Goal: Task Accomplishment & Management: Manage account settings

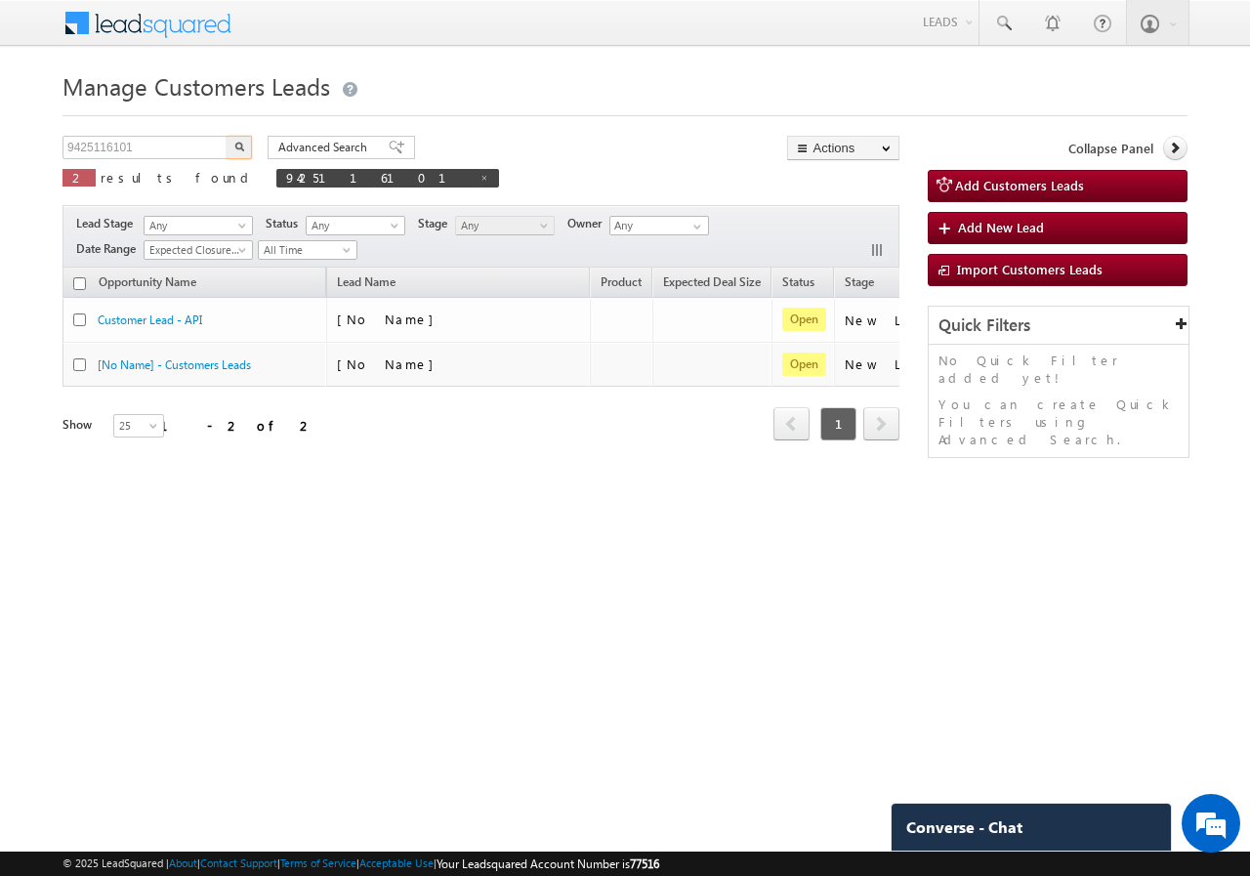
click at [116, 142] on input "9425116101" at bounding box center [145, 147] width 167 height 23
type input "7898187114"
click at [228, 141] on button "button" at bounding box center [239, 147] width 25 height 23
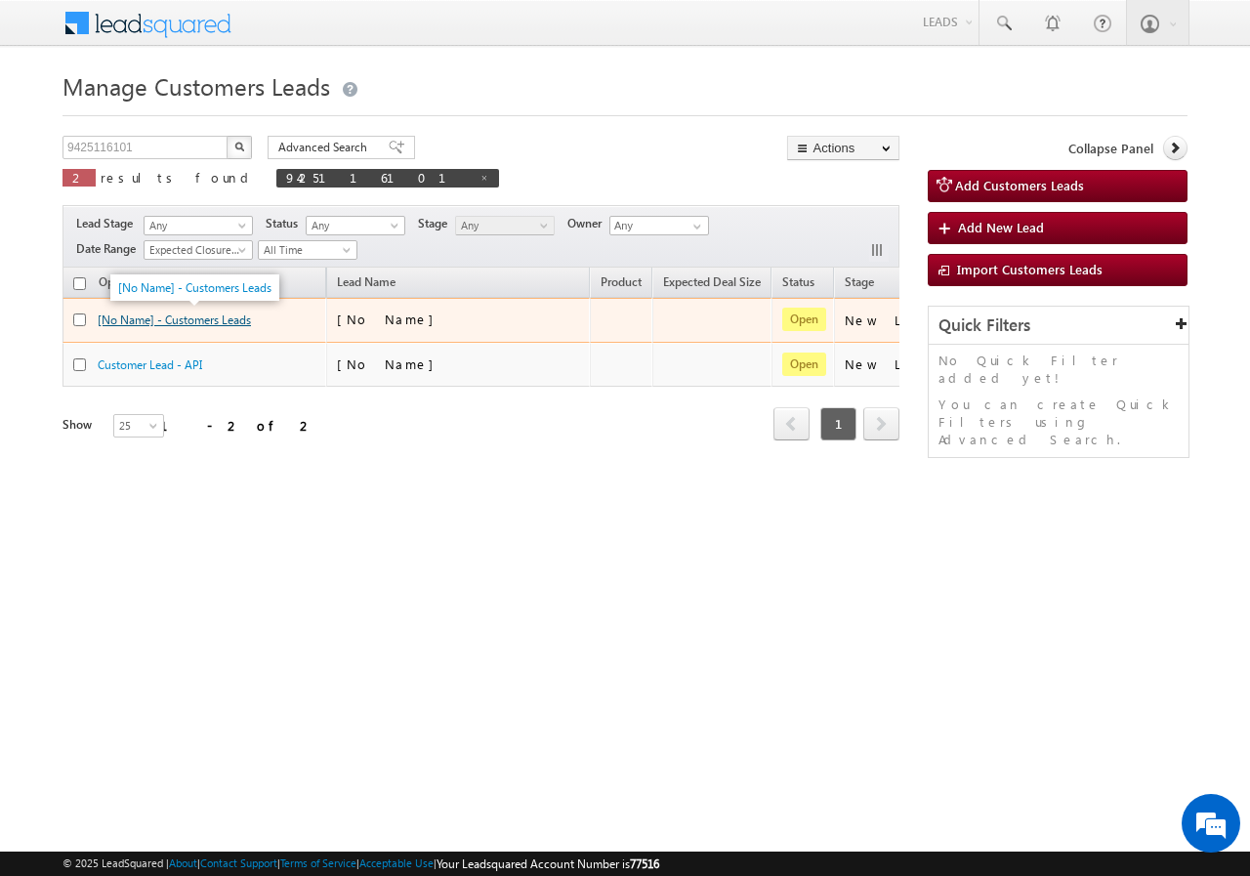
click at [192, 318] on link "[No Name] - Customers Leads" at bounding box center [174, 319] width 153 height 15
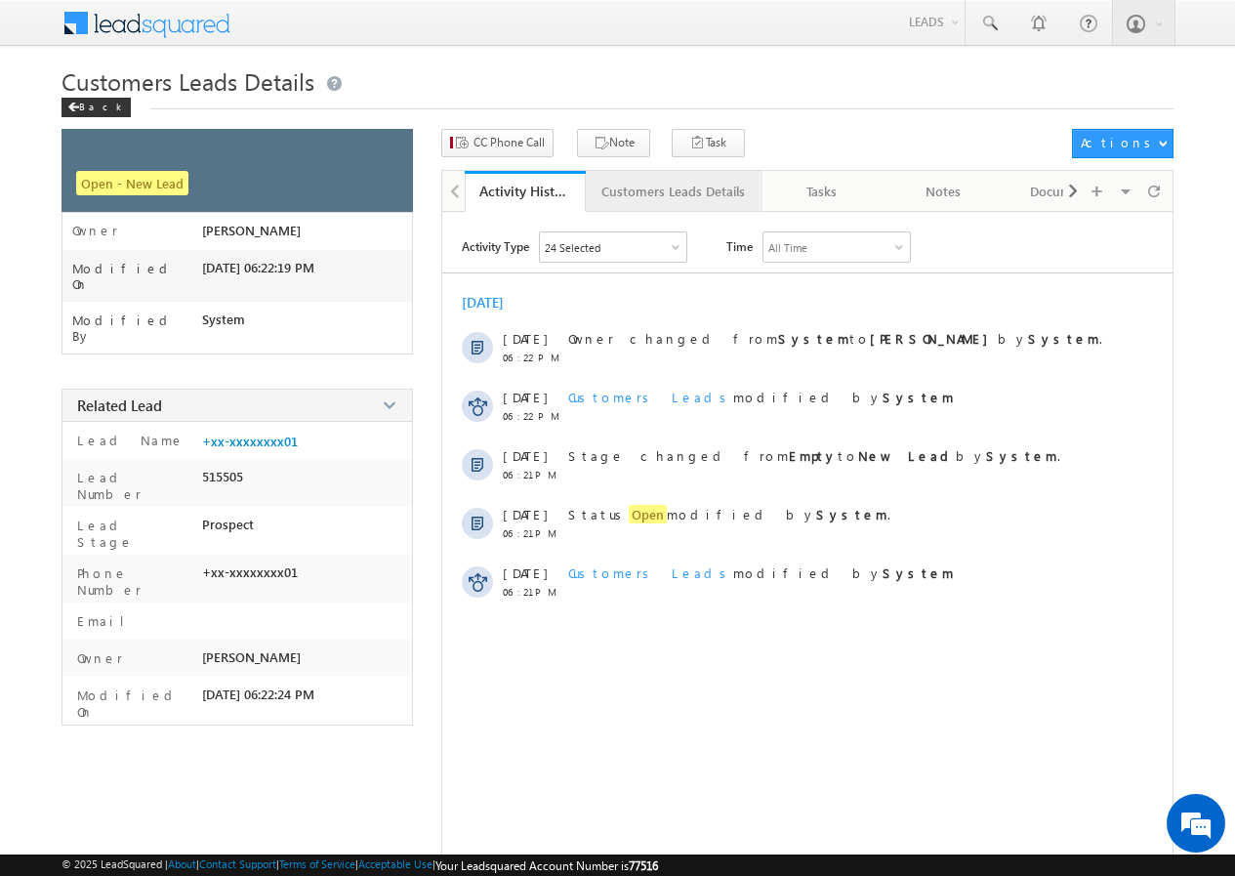
click at [640, 191] on div "Customers Leads Details" at bounding box center [673, 191] width 144 height 23
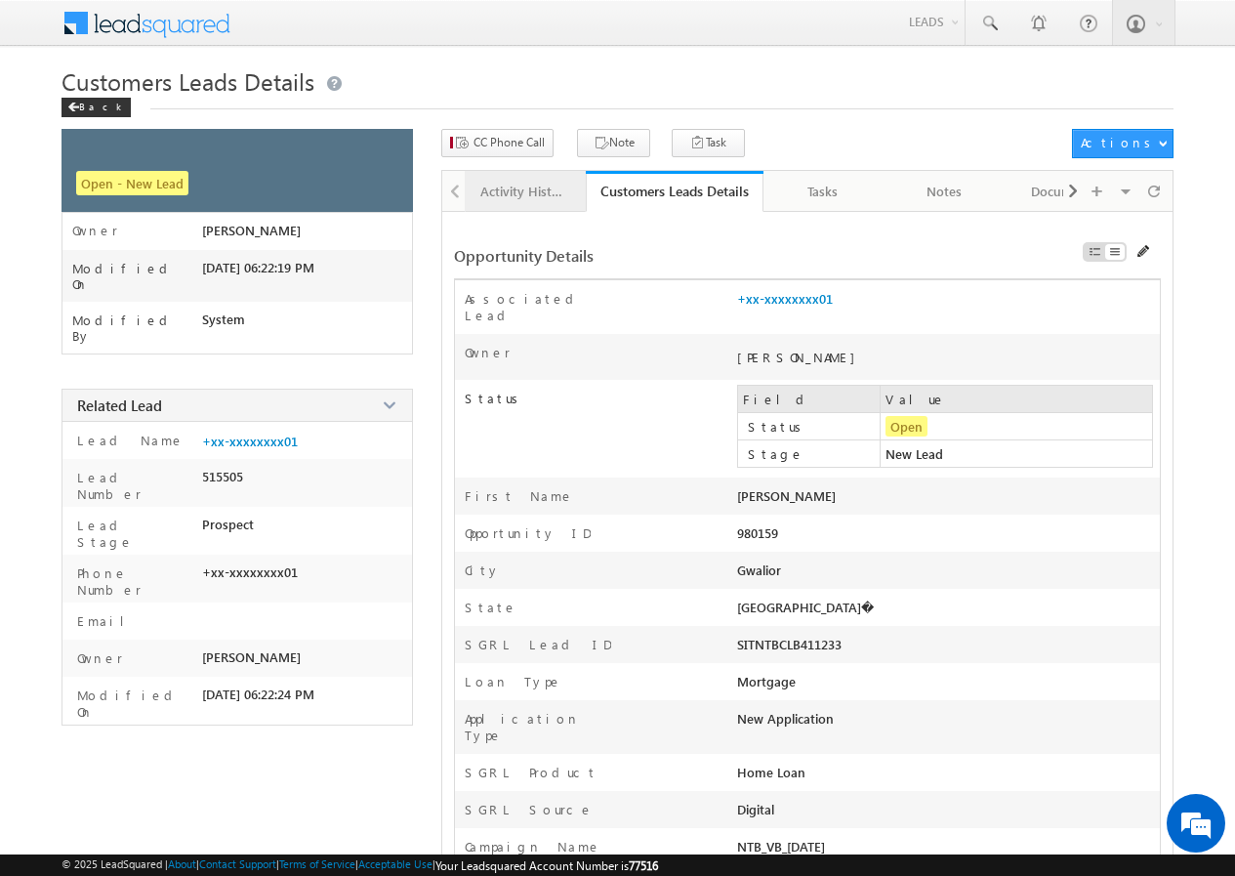
click at [503, 184] on div "Activity History" at bounding box center [524, 191] width 88 height 23
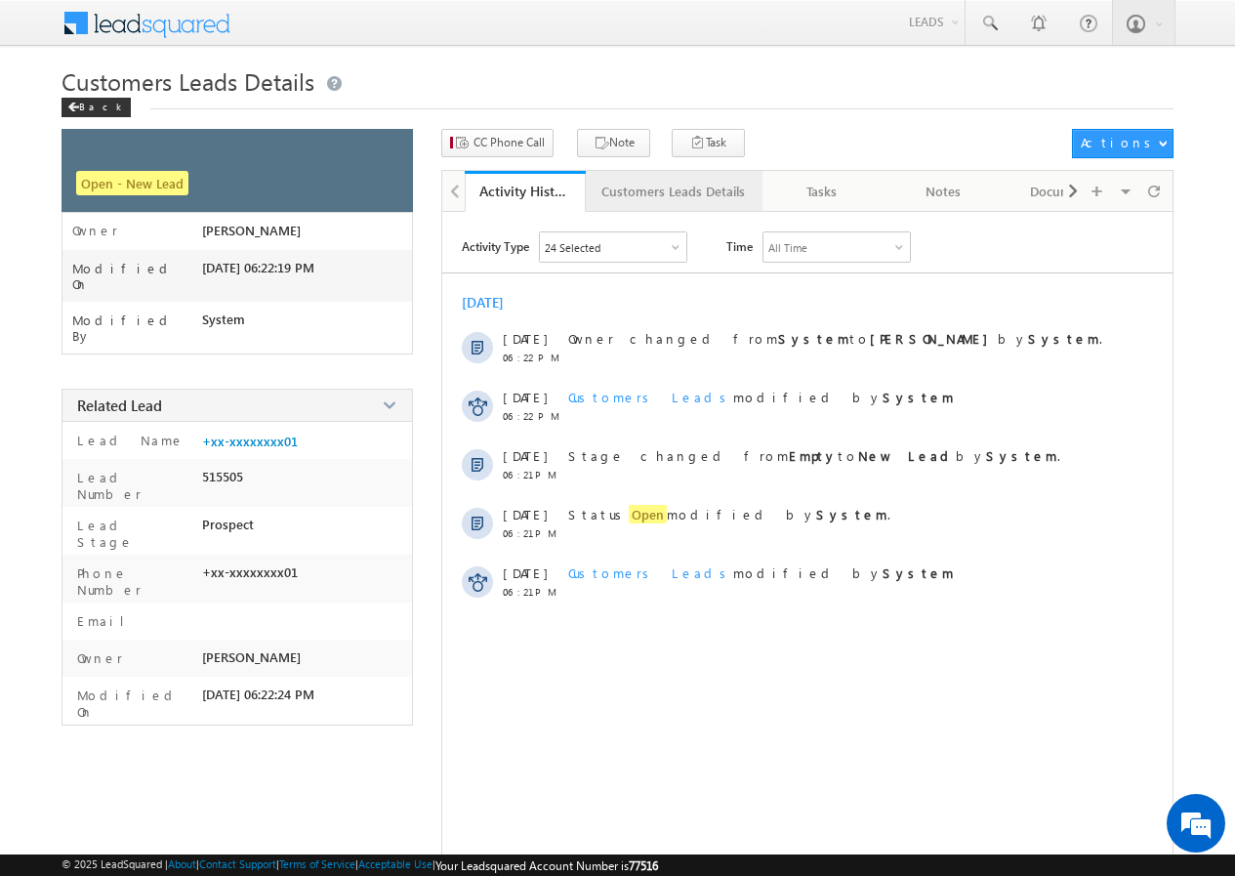
click at [630, 192] on div "Customers Leads Details" at bounding box center [673, 191] width 144 height 23
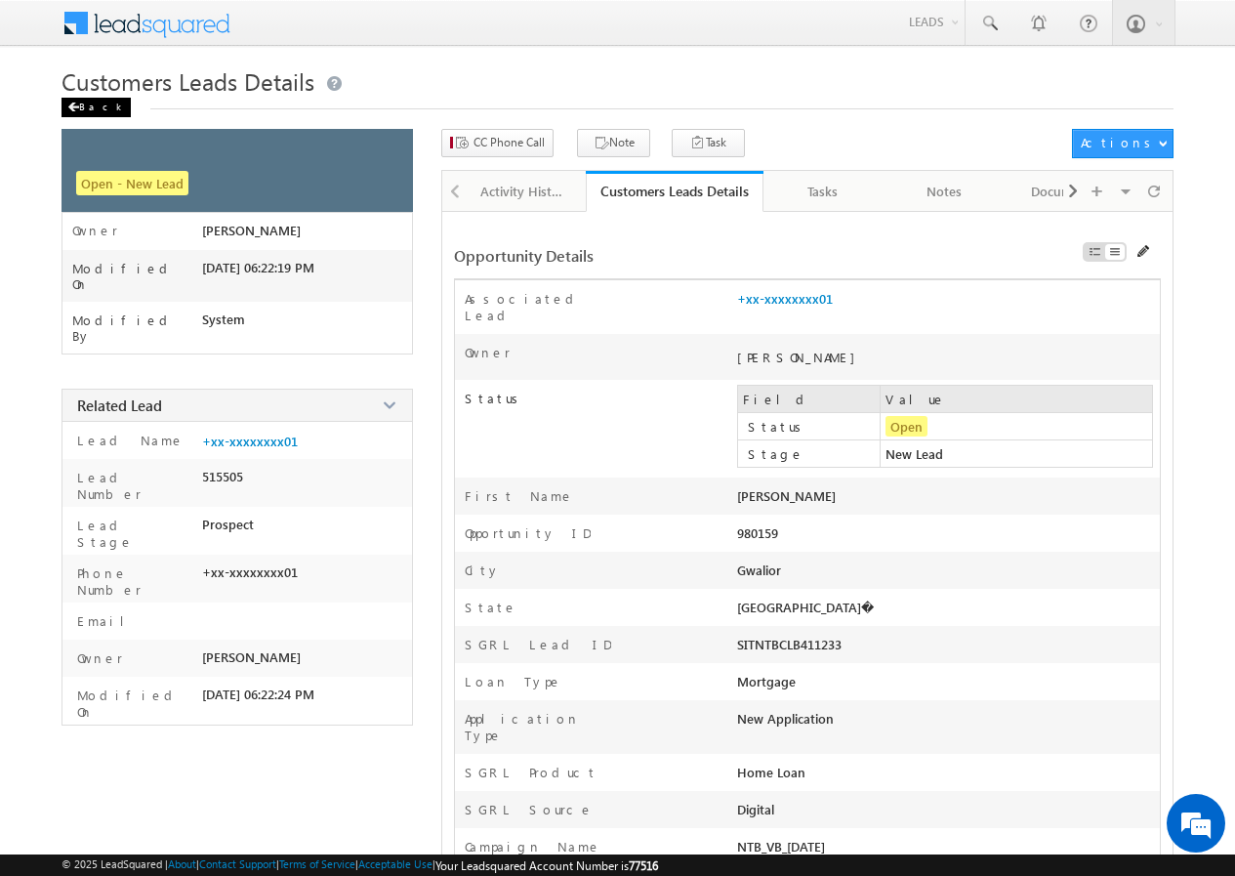
click at [93, 104] on div "Back" at bounding box center [96, 108] width 69 height 20
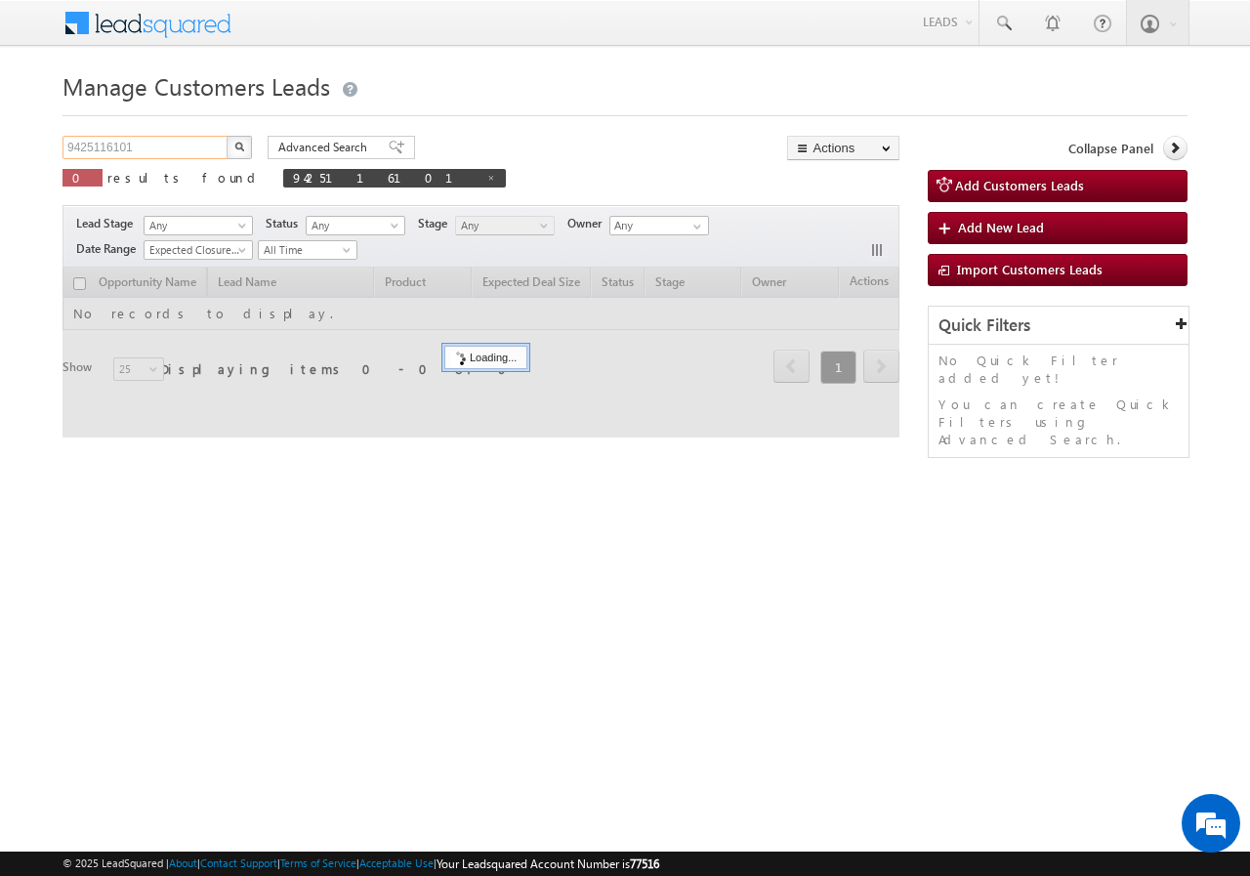
click at [165, 140] on input "9425116101" at bounding box center [145, 147] width 167 height 23
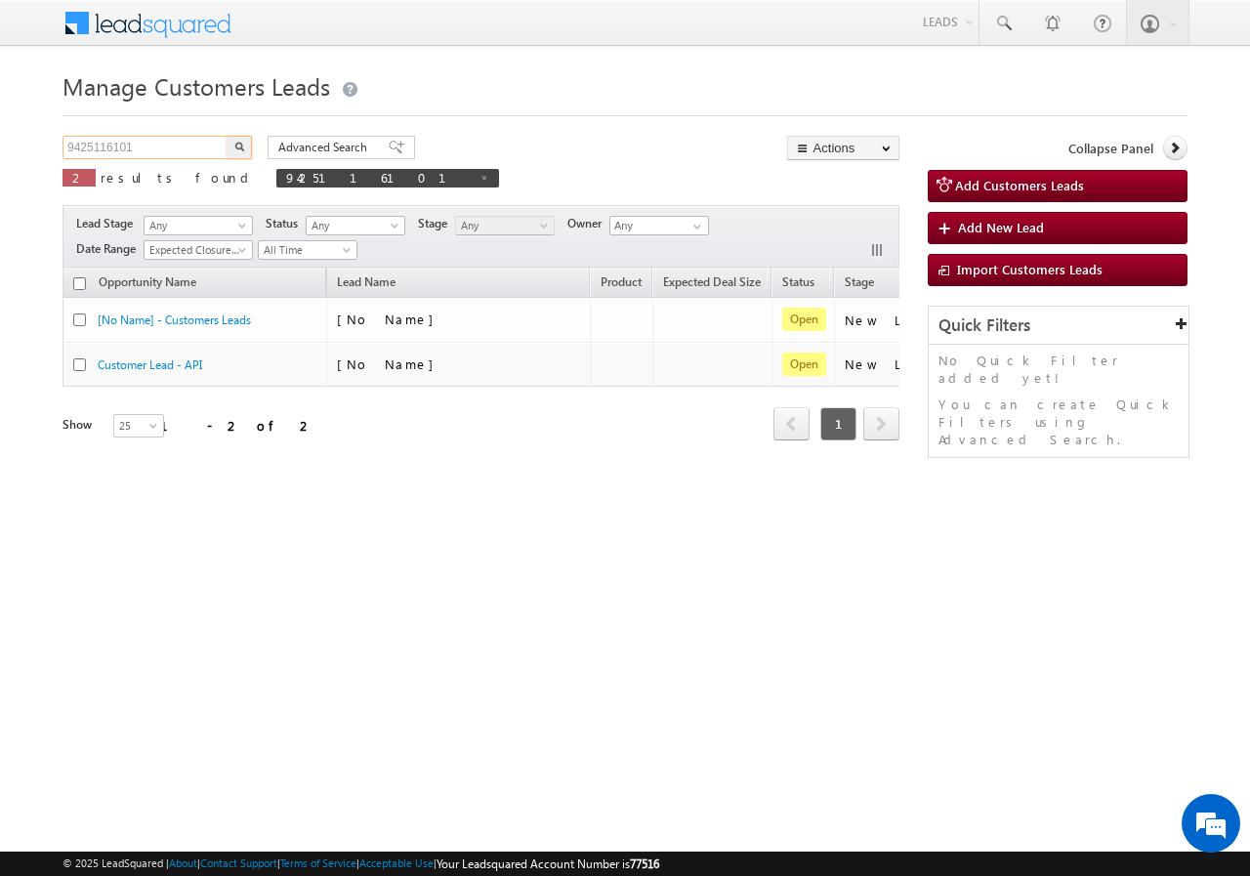
click at [165, 140] on input "9425116101" at bounding box center [145, 147] width 167 height 23
paste input "7898187114"
type input "7898187114"
click at [242, 146] on img "button" at bounding box center [239, 147] width 10 height 10
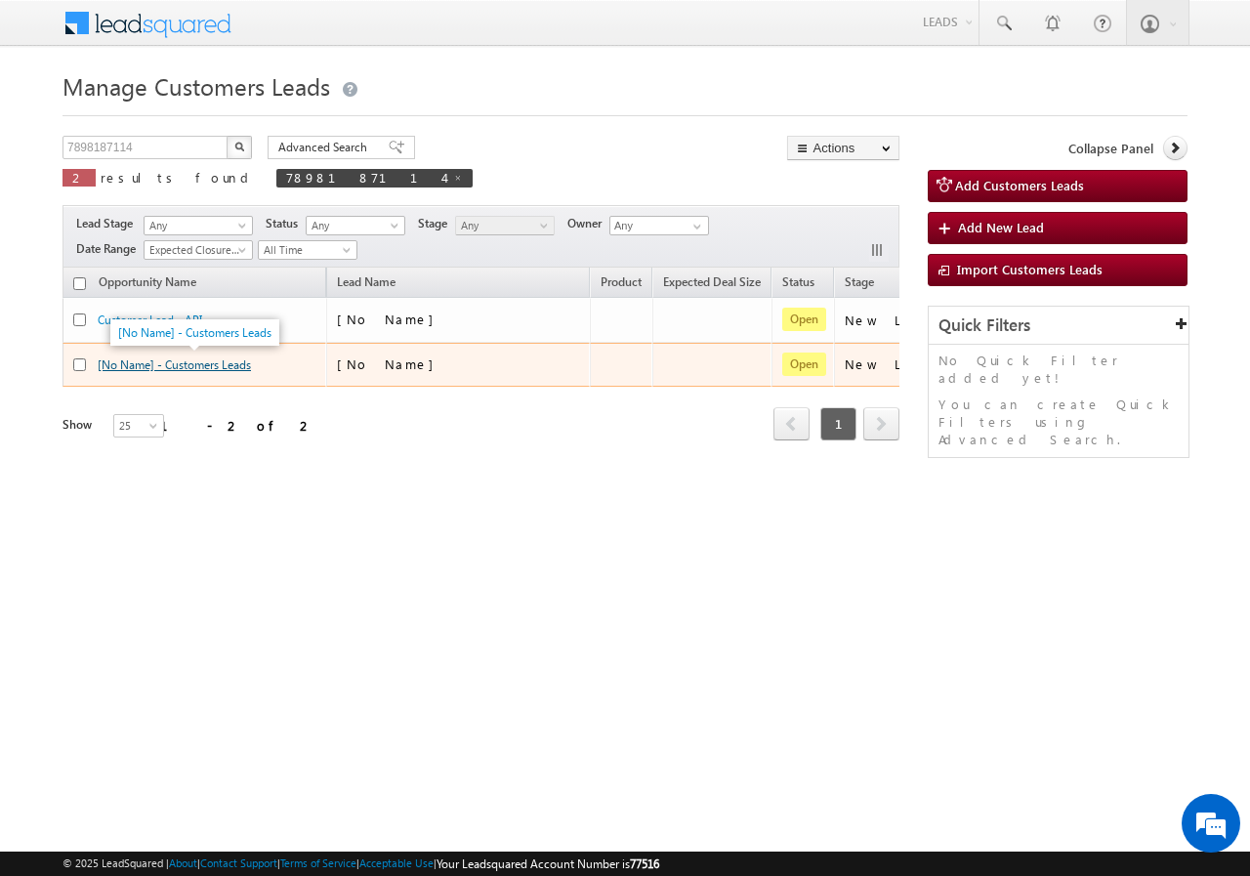
click at [190, 367] on link "[No Name] - Customers Leads" at bounding box center [174, 364] width 153 height 15
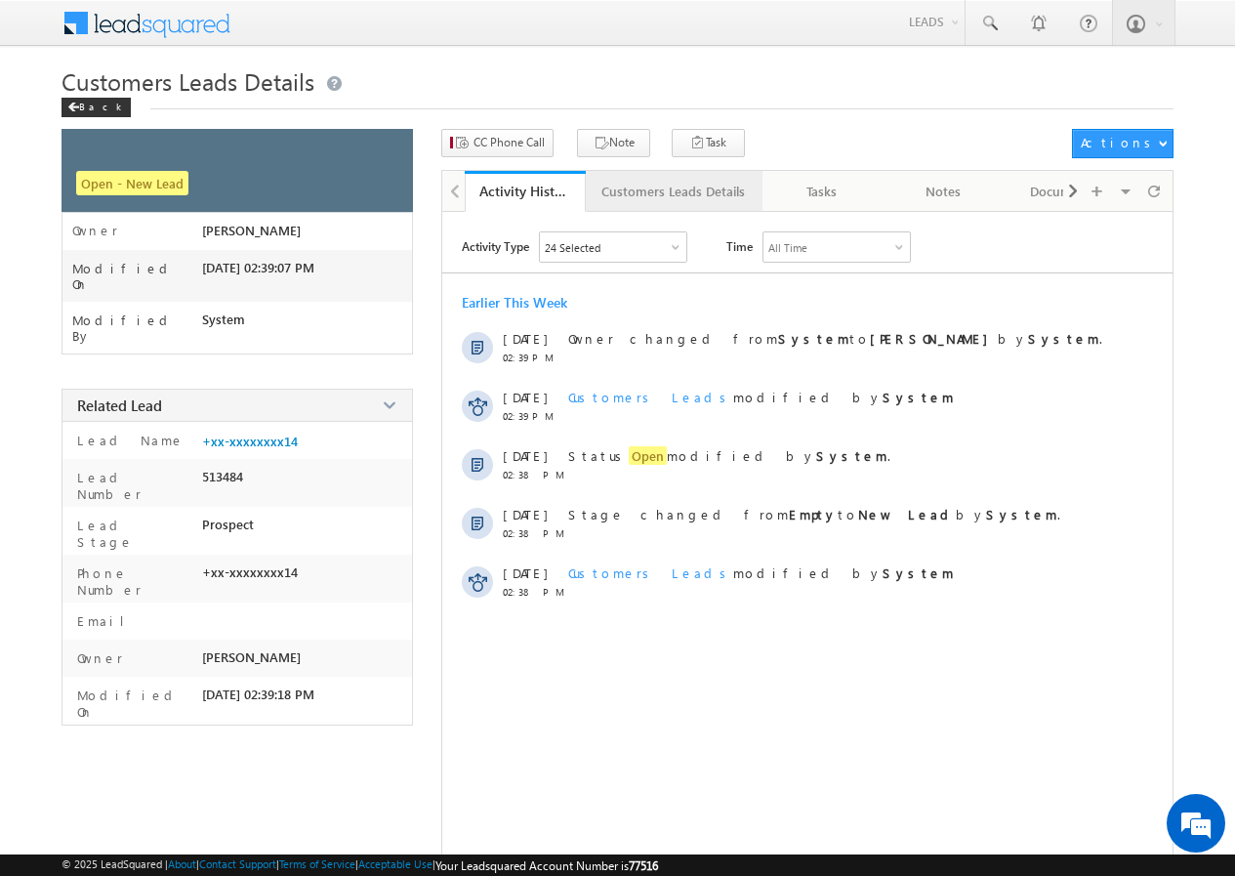
click at [649, 189] on div "Customers Leads Details" at bounding box center [673, 191] width 144 height 23
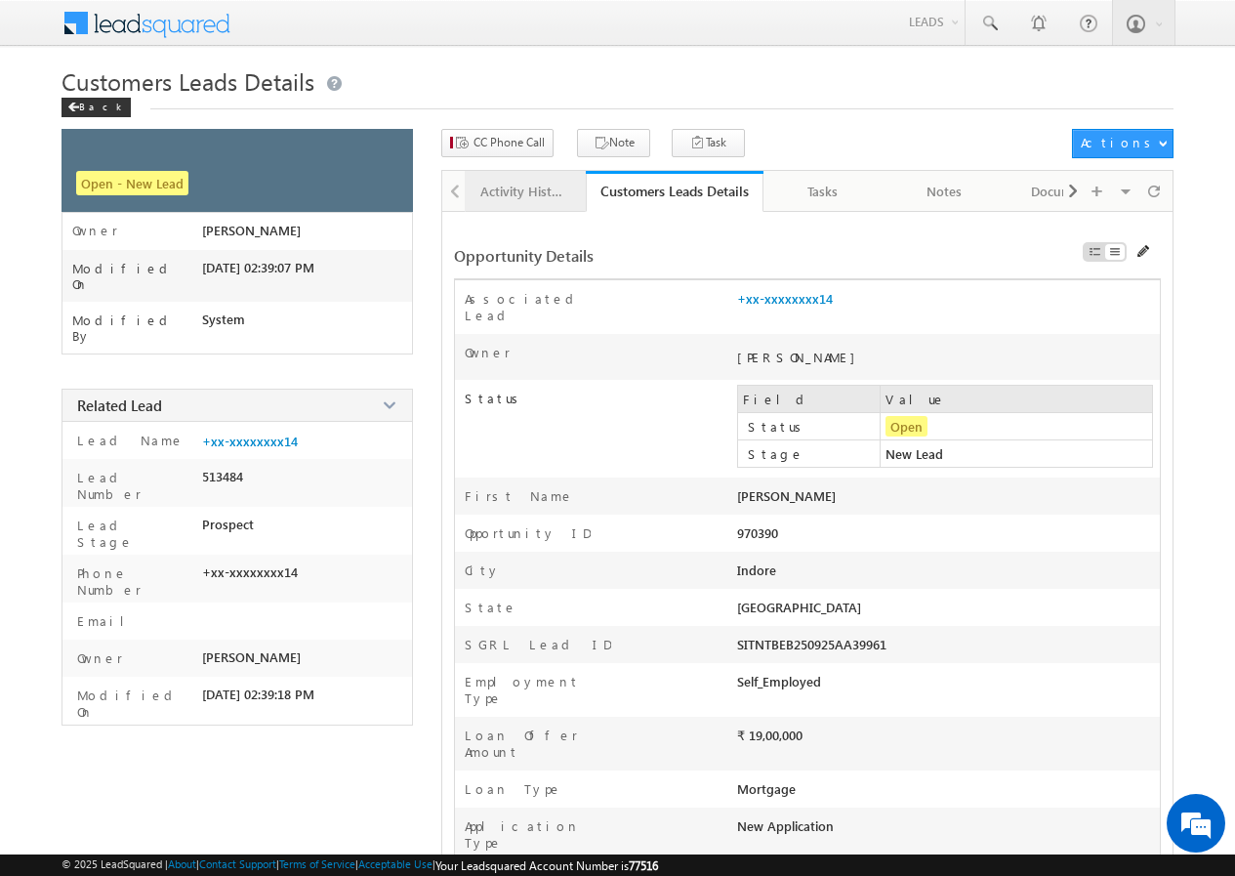
click at [532, 198] on div "Activity History" at bounding box center [524, 191] width 88 height 23
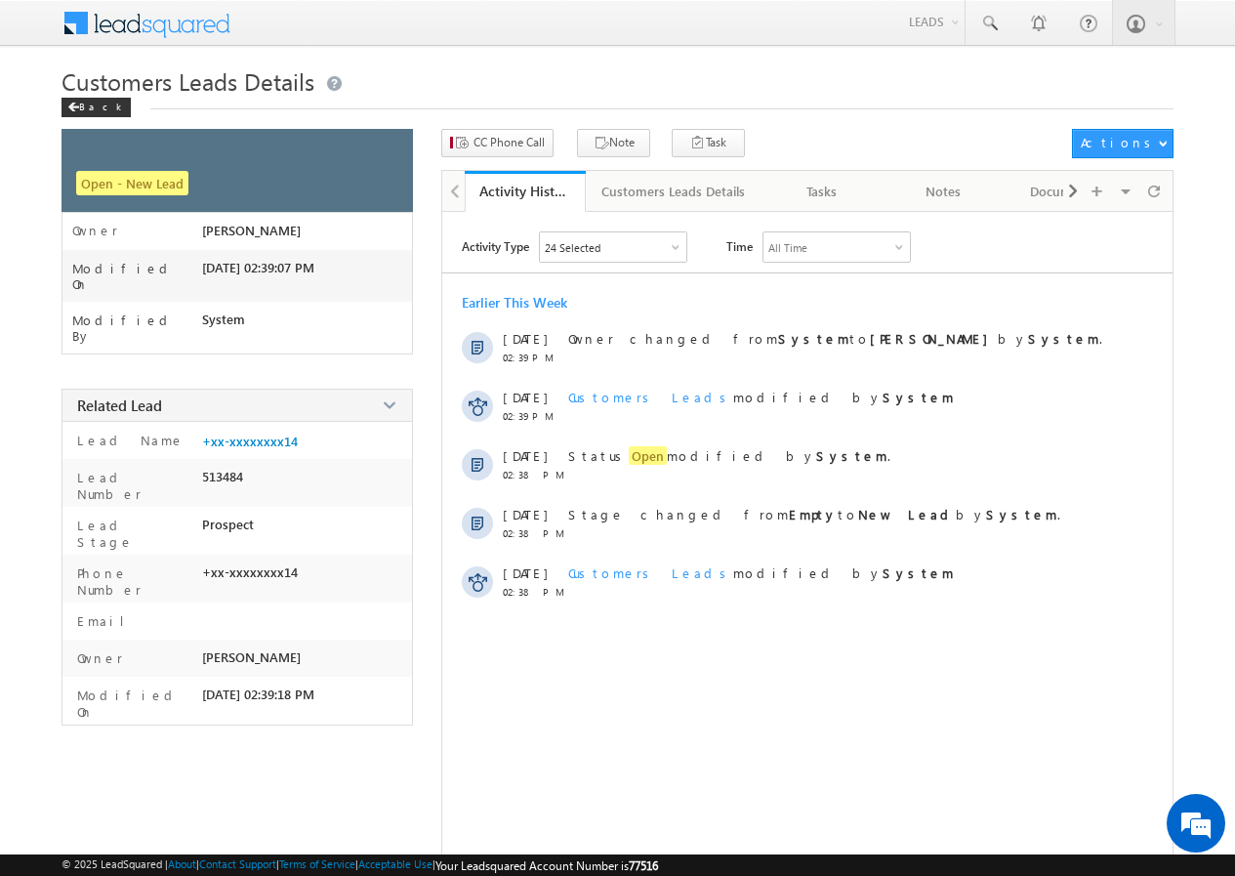
click at [81, 94] on span "Customers Leads Details" at bounding box center [188, 80] width 253 height 31
click at [79, 110] on div "Back" at bounding box center [96, 108] width 69 height 20
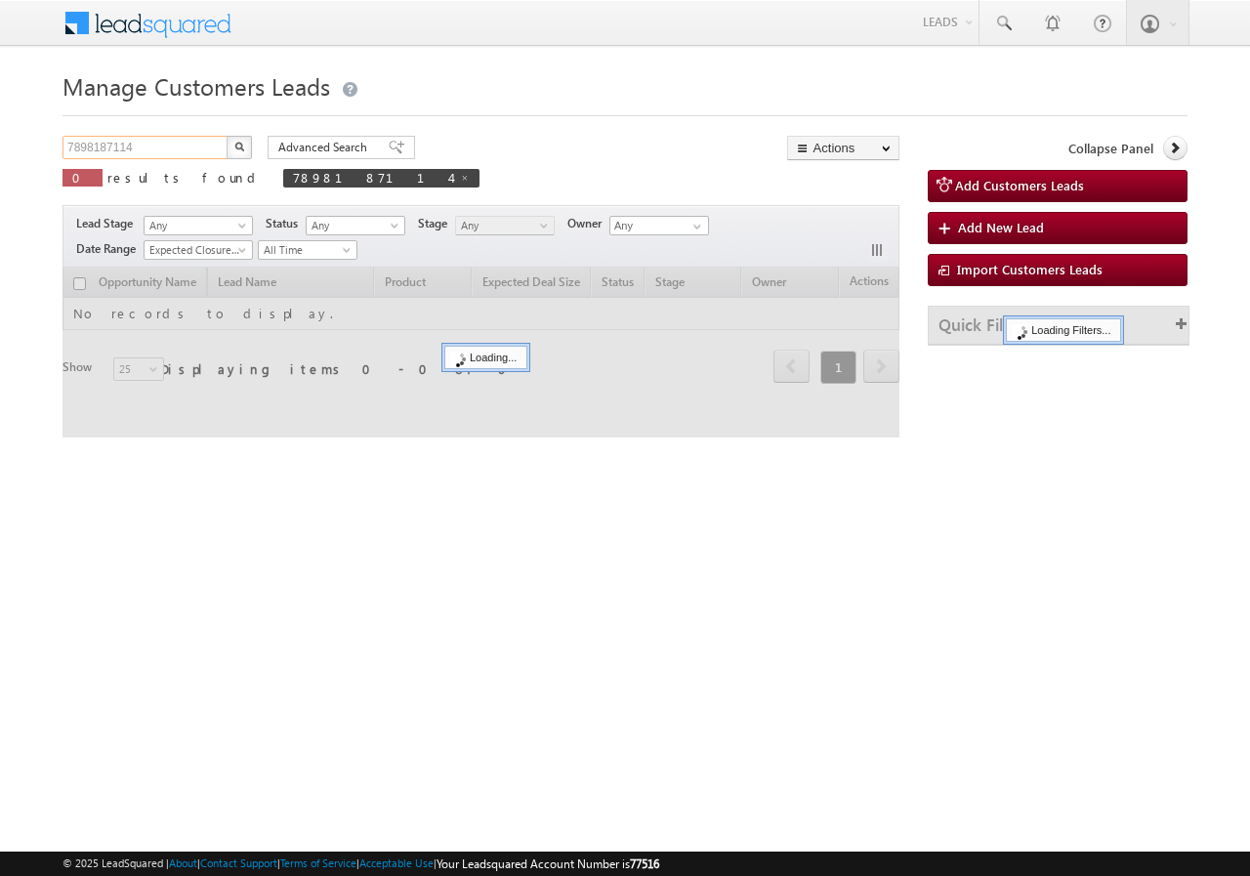
click at [142, 152] on input "7898187114" at bounding box center [145, 147] width 167 height 23
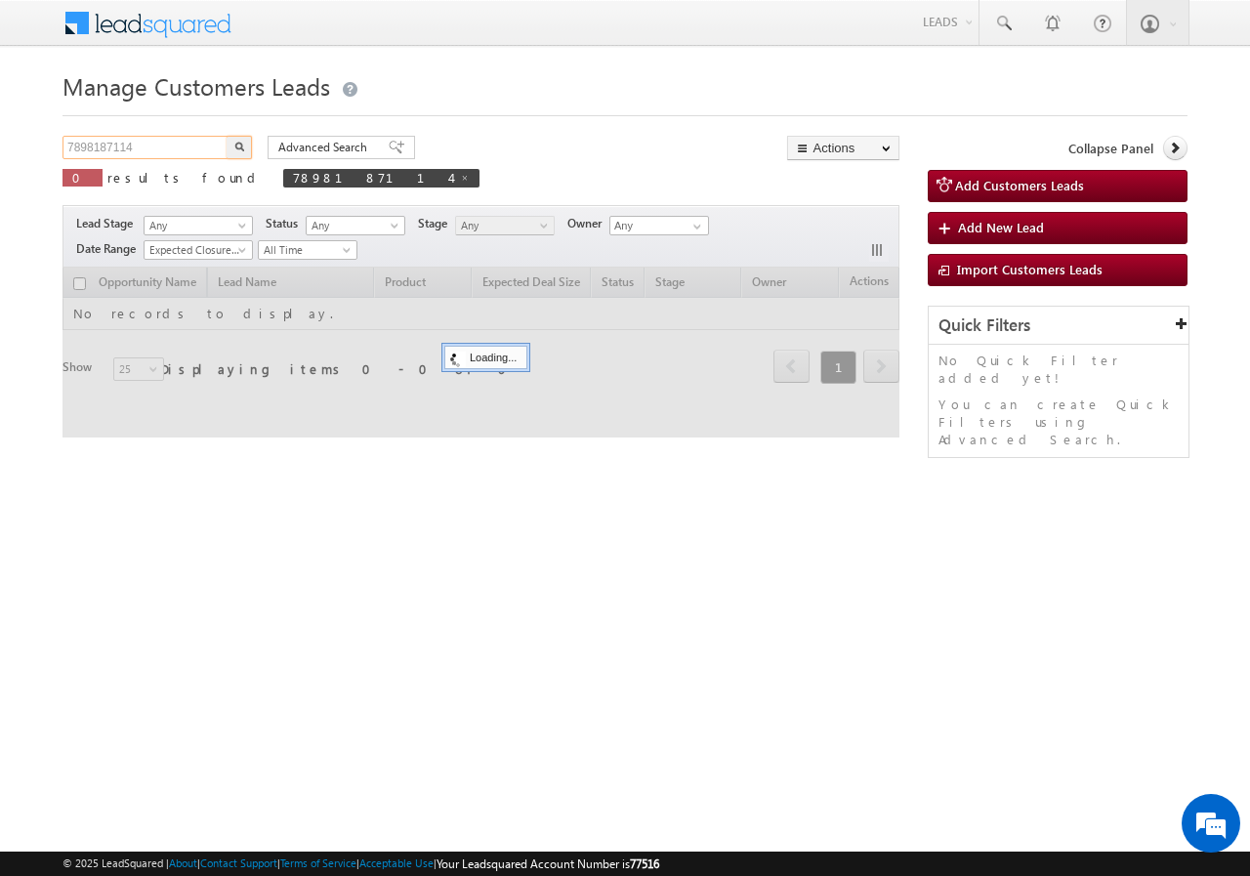
click at [142, 152] on input "7898187114" at bounding box center [145, 147] width 167 height 23
paste input "9794003686"
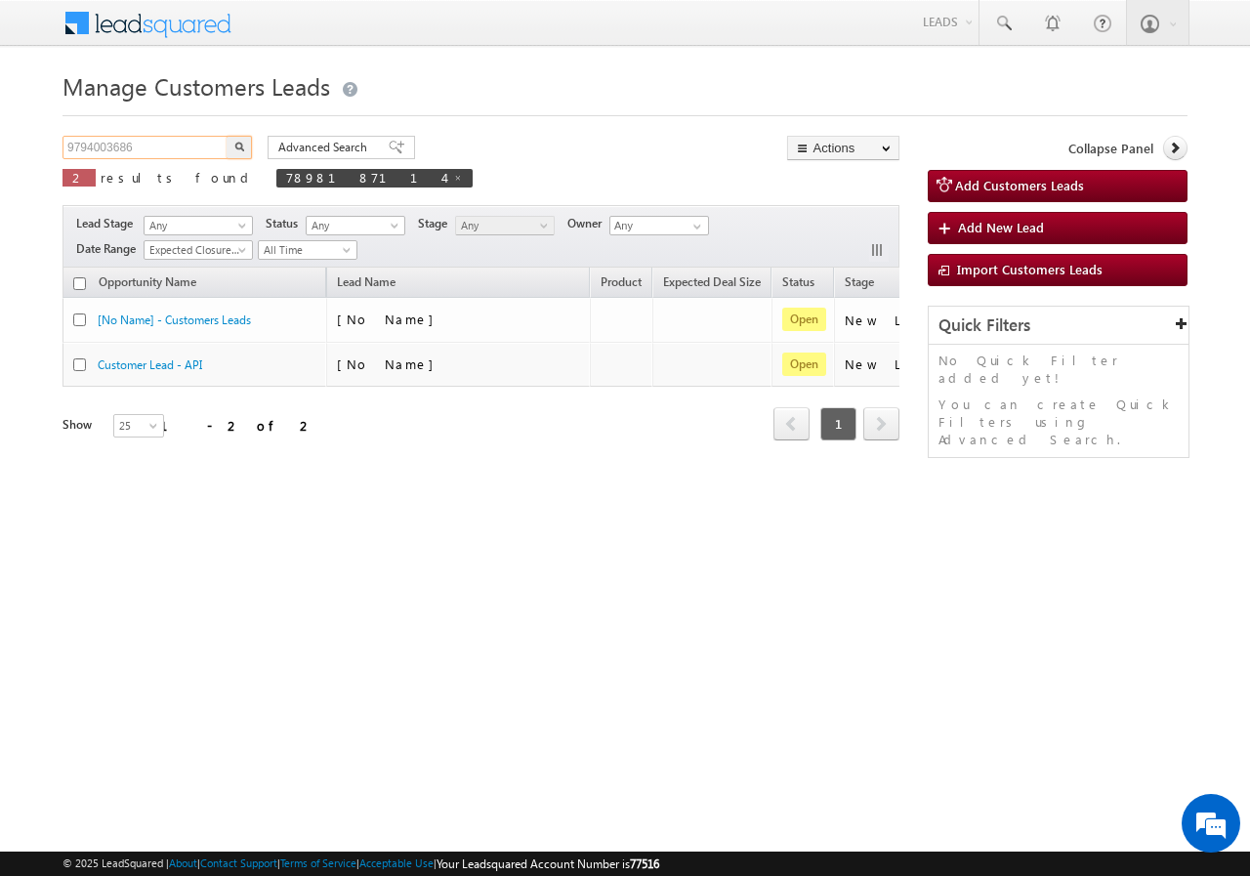
type input "9794003686"
click at [229, 146] on button "button" at bounding box center [239, 147] width 25 height 23
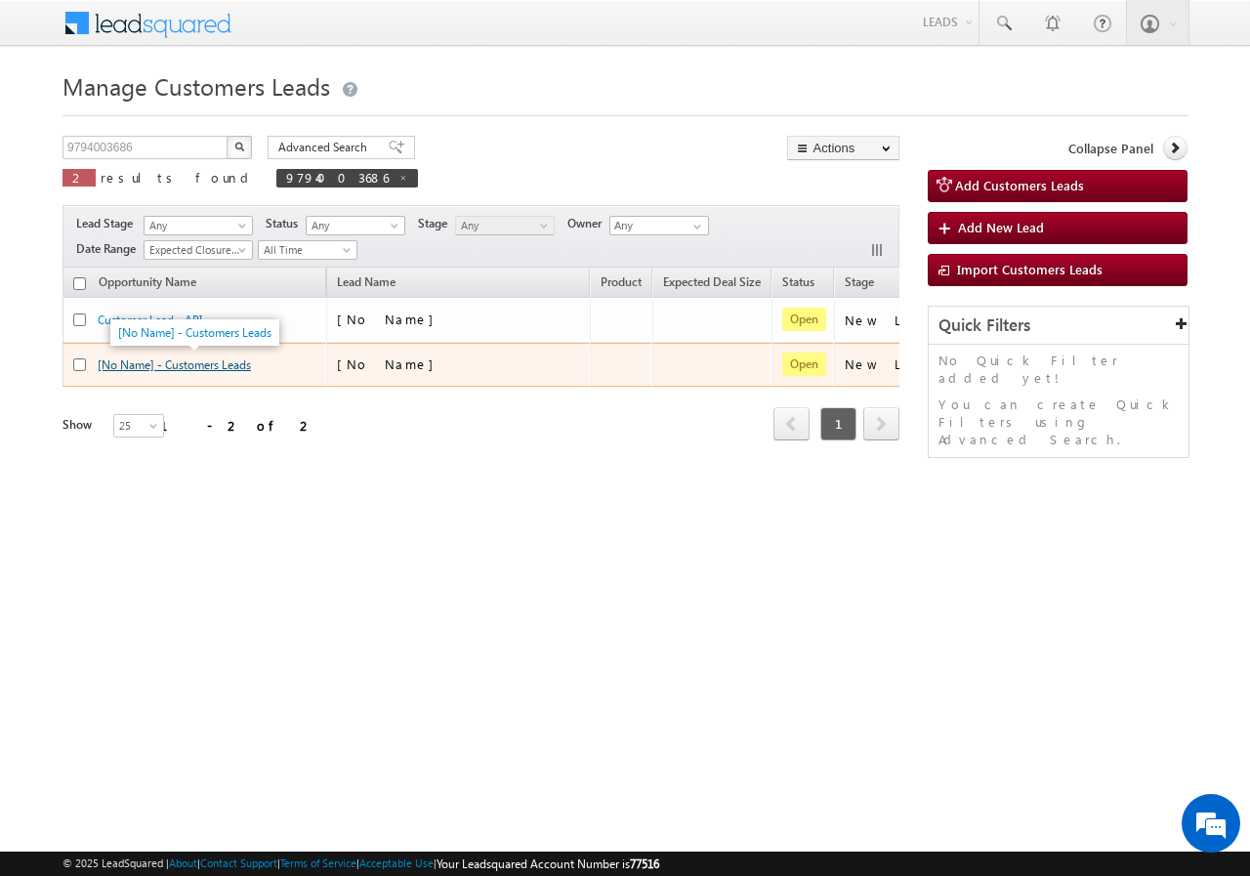
click at [188, 362] on link "[No Name] - Customers Leads" at bounding box center [174, 364] width 153 height 15
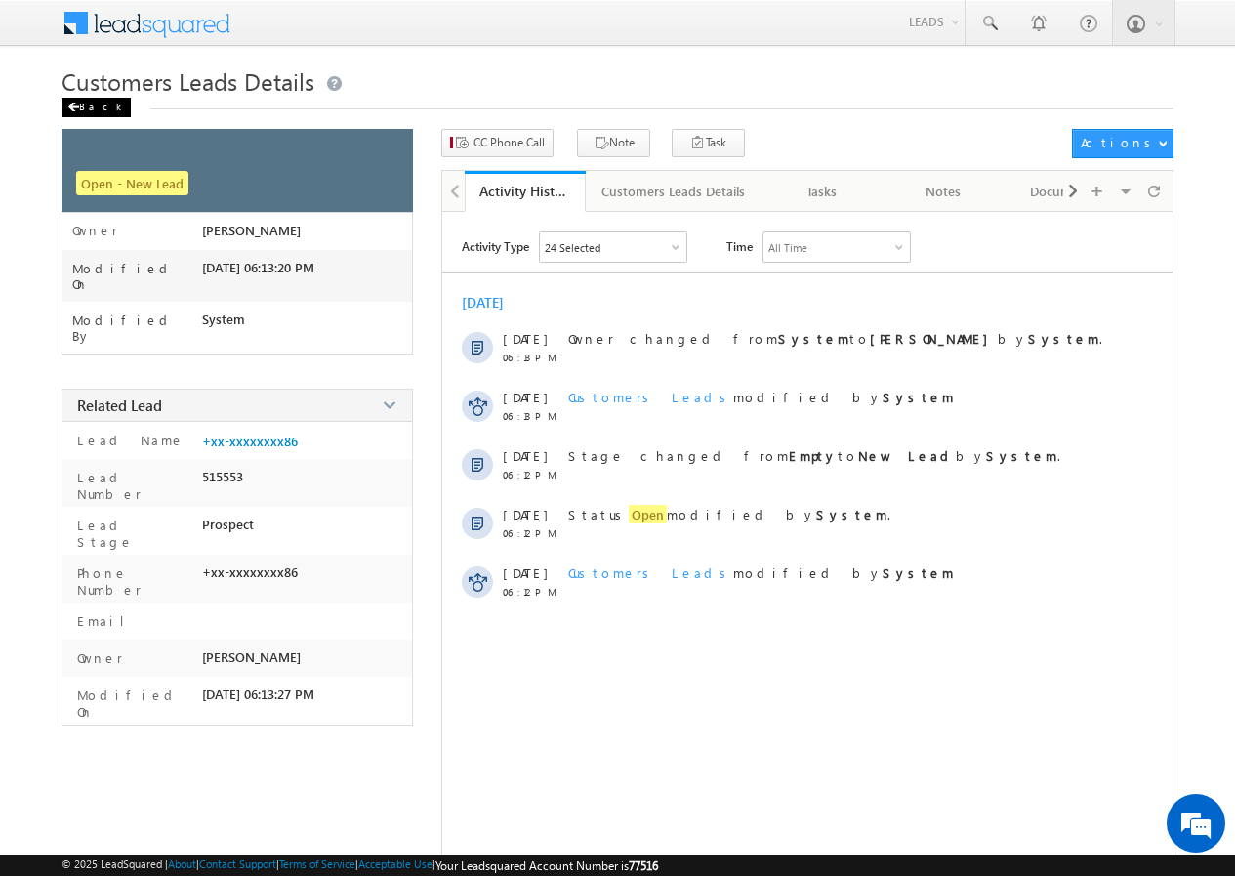
click at [91, 106] on div "Back" at bounding box center [96, 108] width 69 height 20
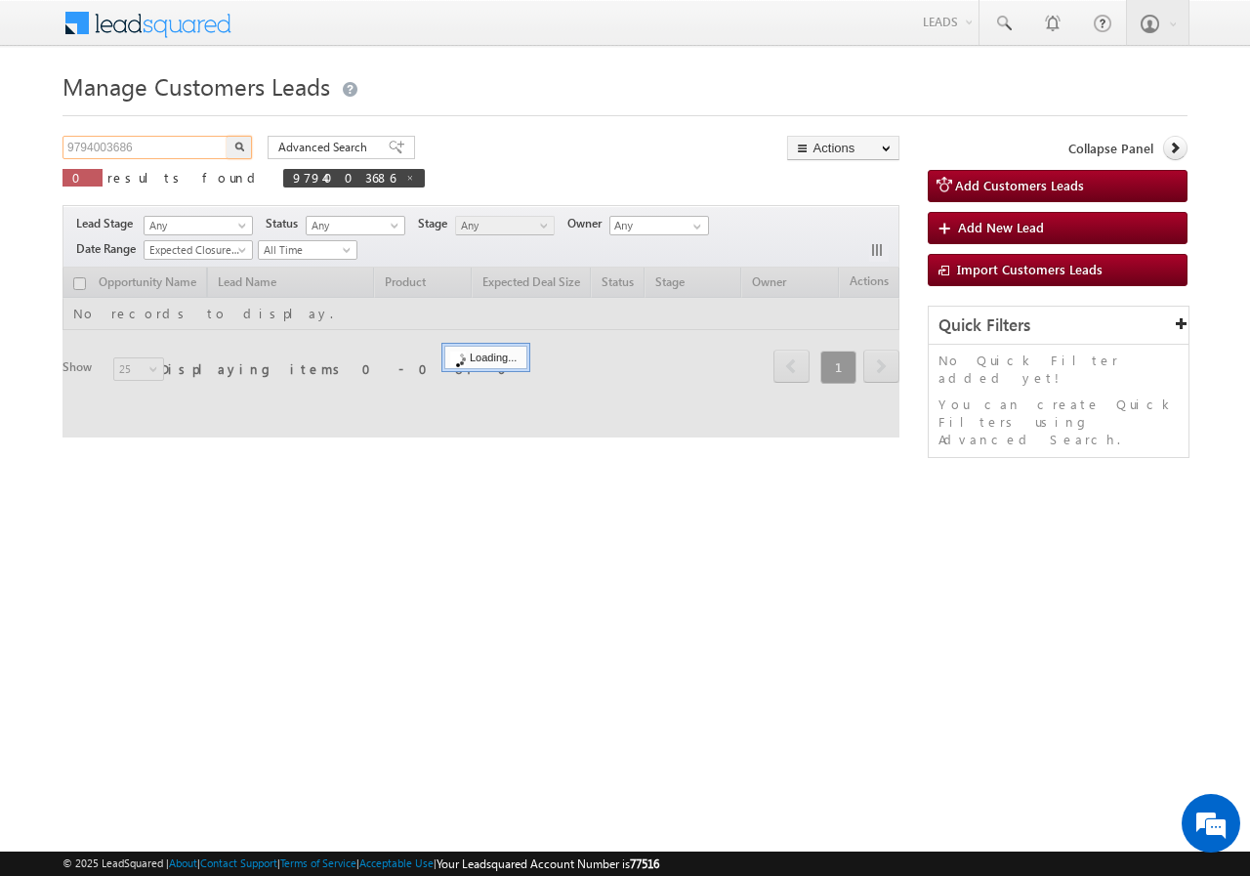
click at [156, 145] on input "9794003686" at bounding box center [145, 147] width 167 height 23
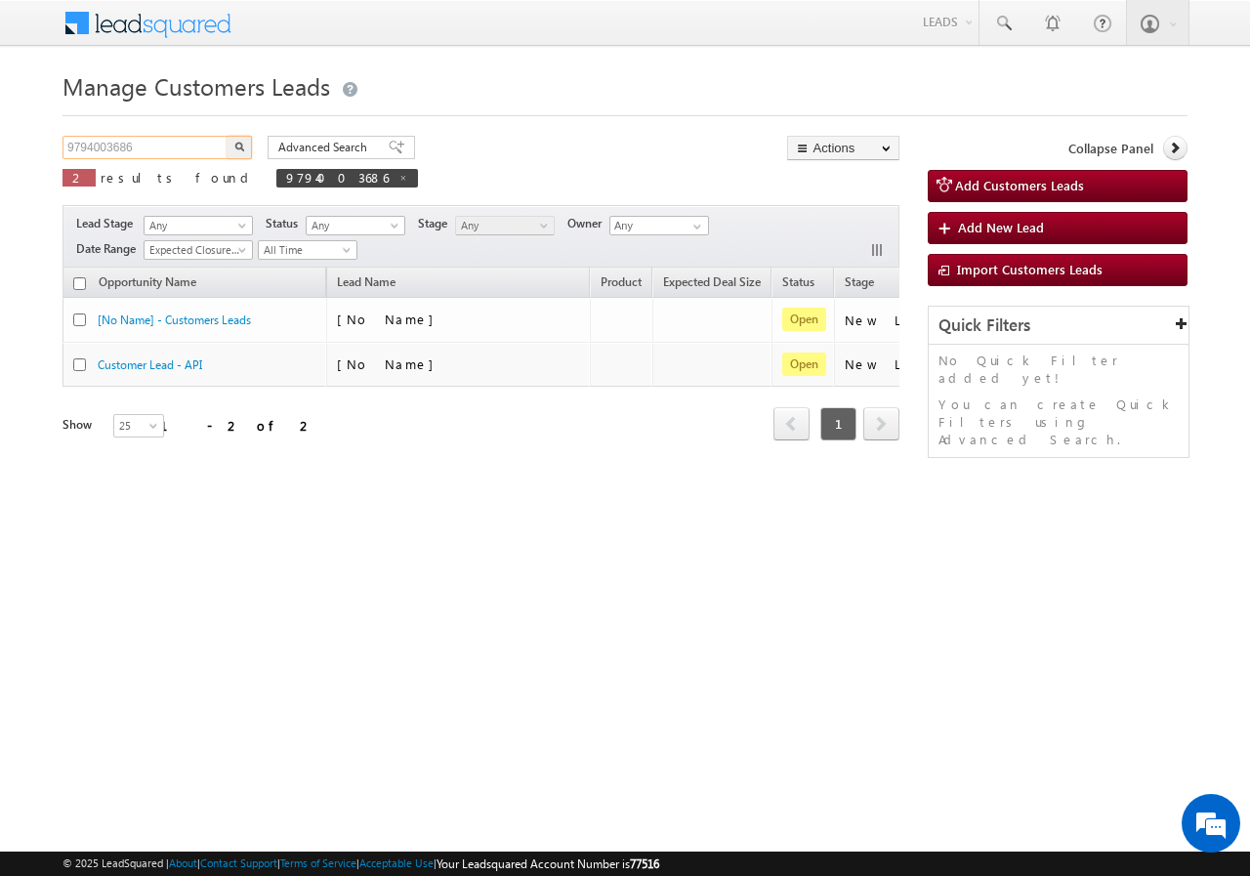
paste input "8459957382"
type input "8459957382"
click at [238, 145] on img "button" at bounding box center [239, 147] width 10 height 10
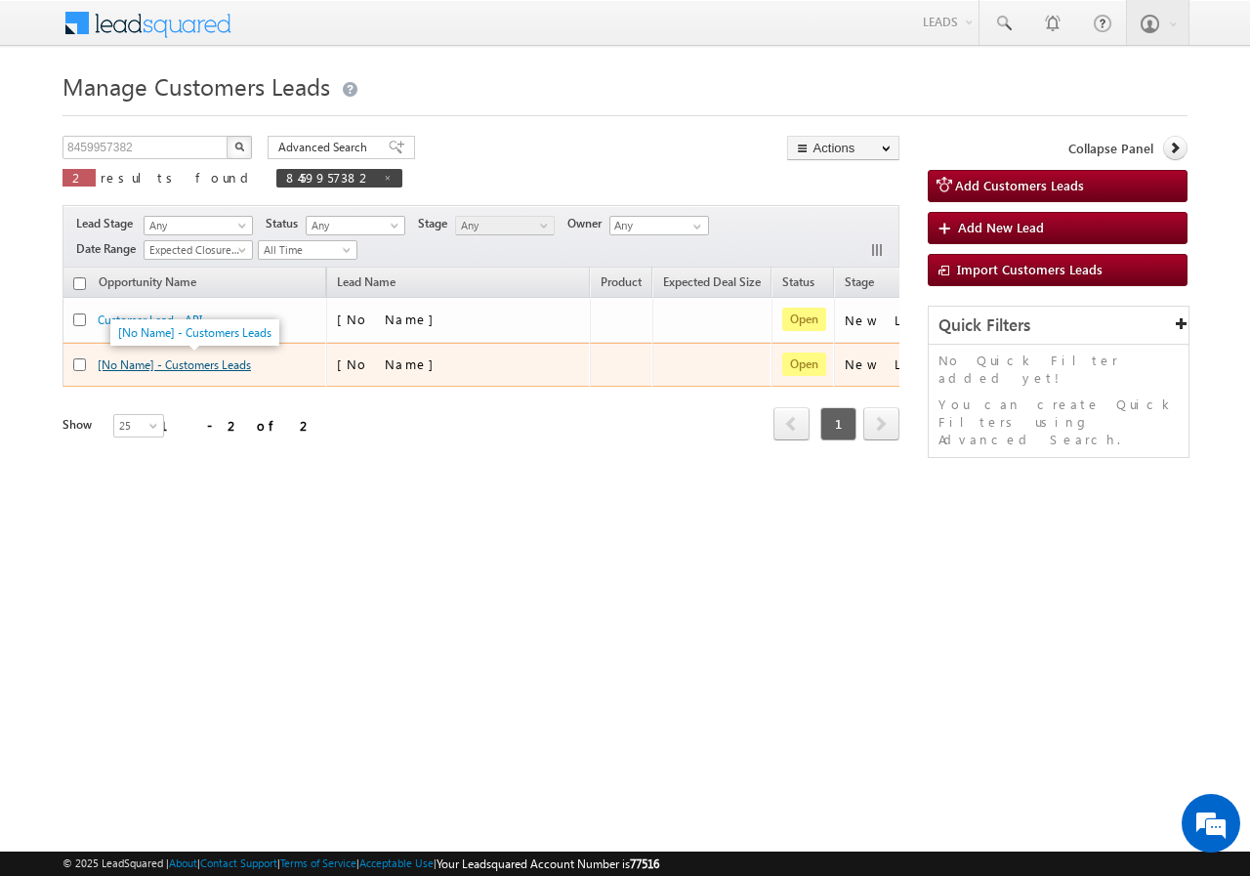
click at [187, 365] on link "[No Name] - Customers Leads" at bounding box center [174, 364] width 153 height 15
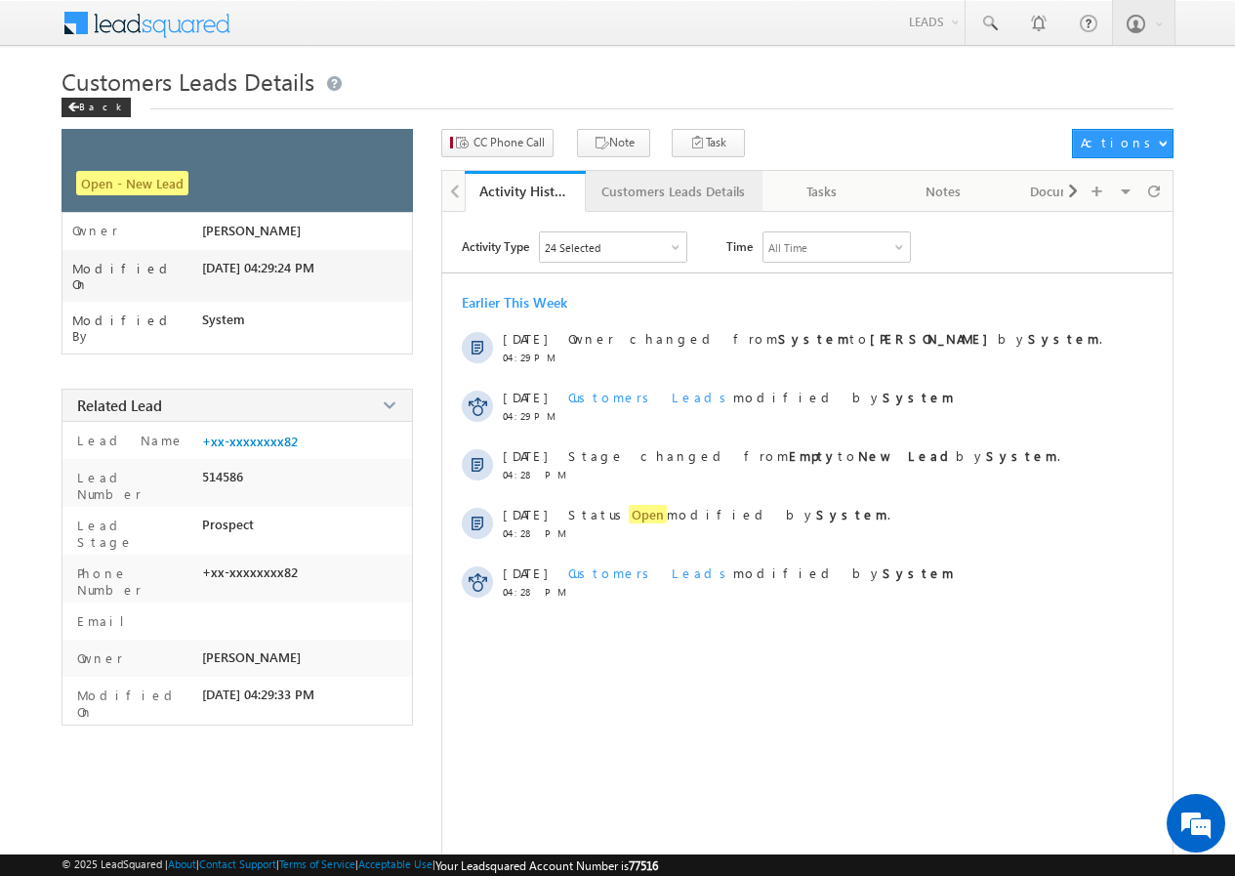
click at [660, 191] on div "Customers Leads Details" at bounding box center [673, 191] width 144 height 23
